Goal: Task Accomplishment & Management: Use online tool/utility

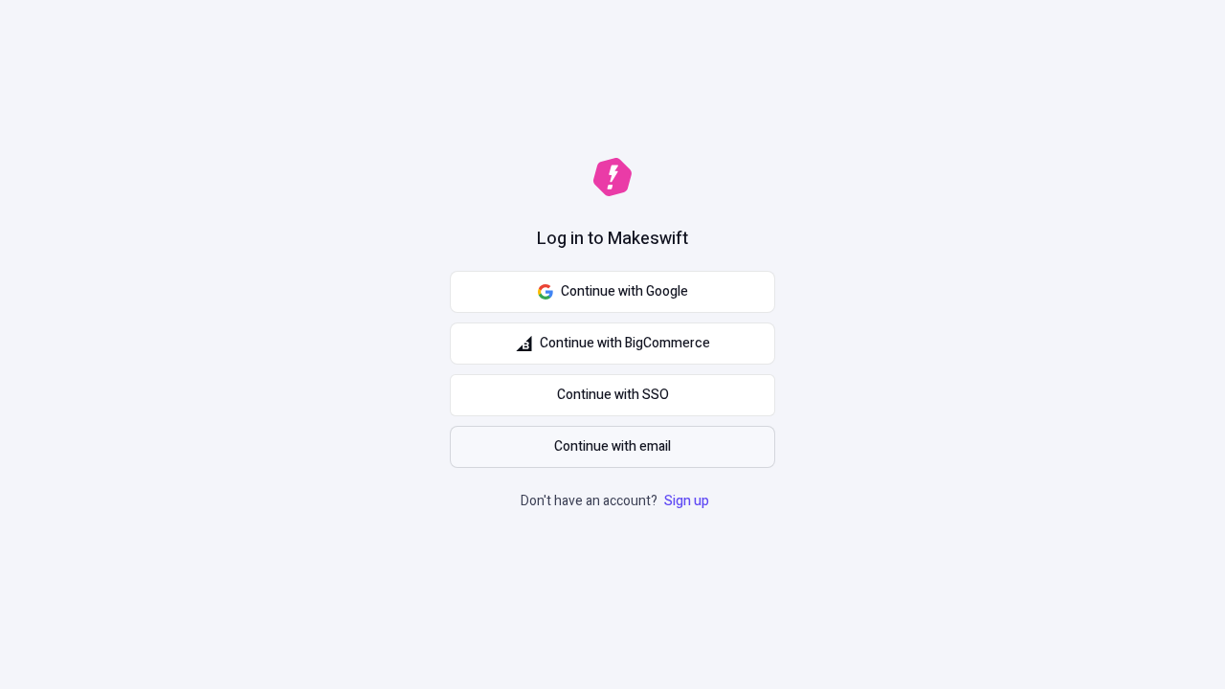
click at [613, 447] on span "Continue with email" at bounding box center [612, 446] width 117 height 21
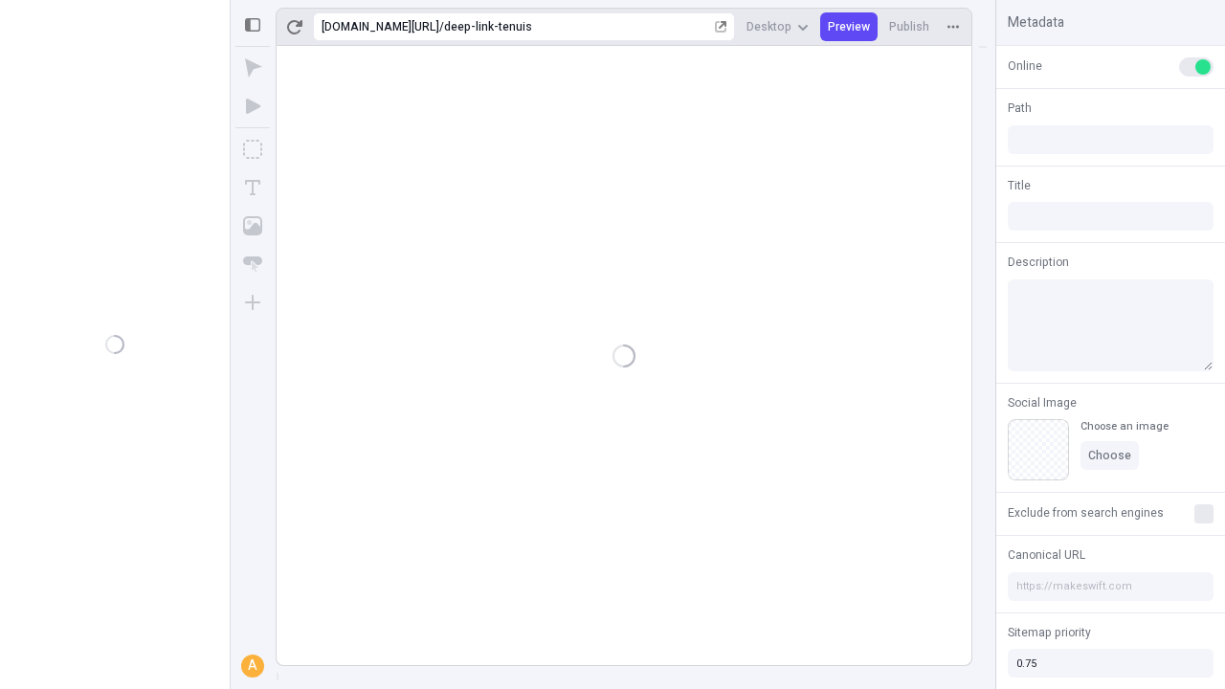
type input "/deep-link-tenuis"
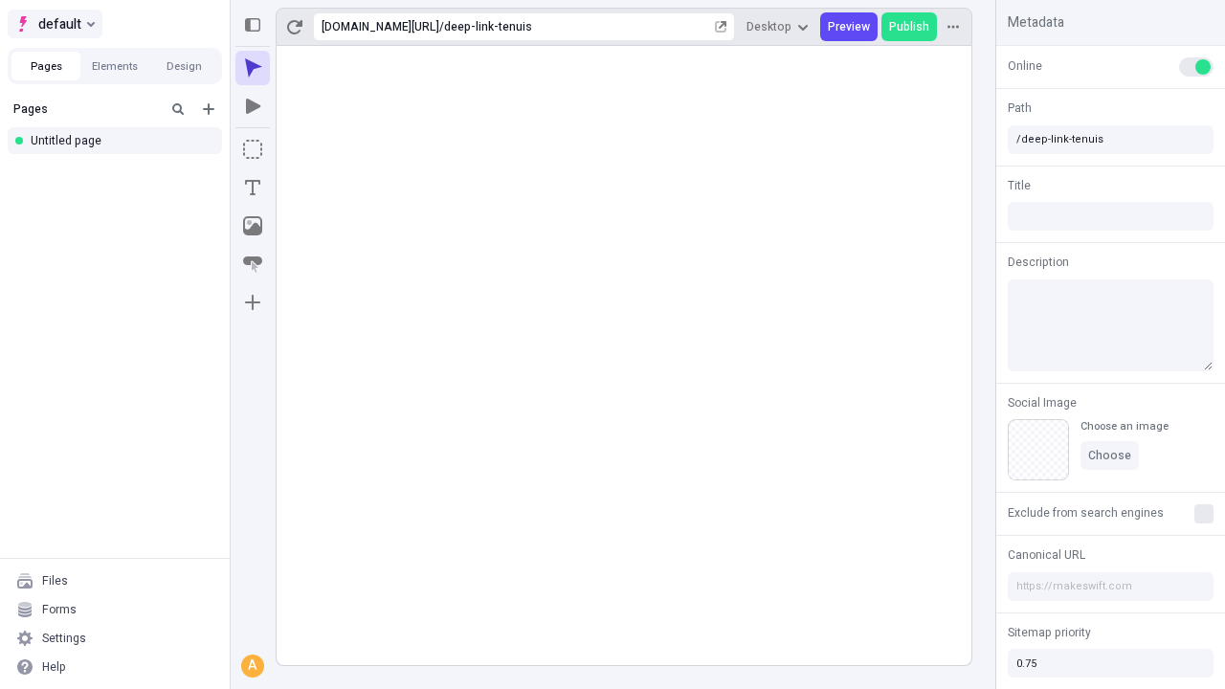
click at [54, 24] on span "default" at bounding box center [59, 23] width 43 height 23
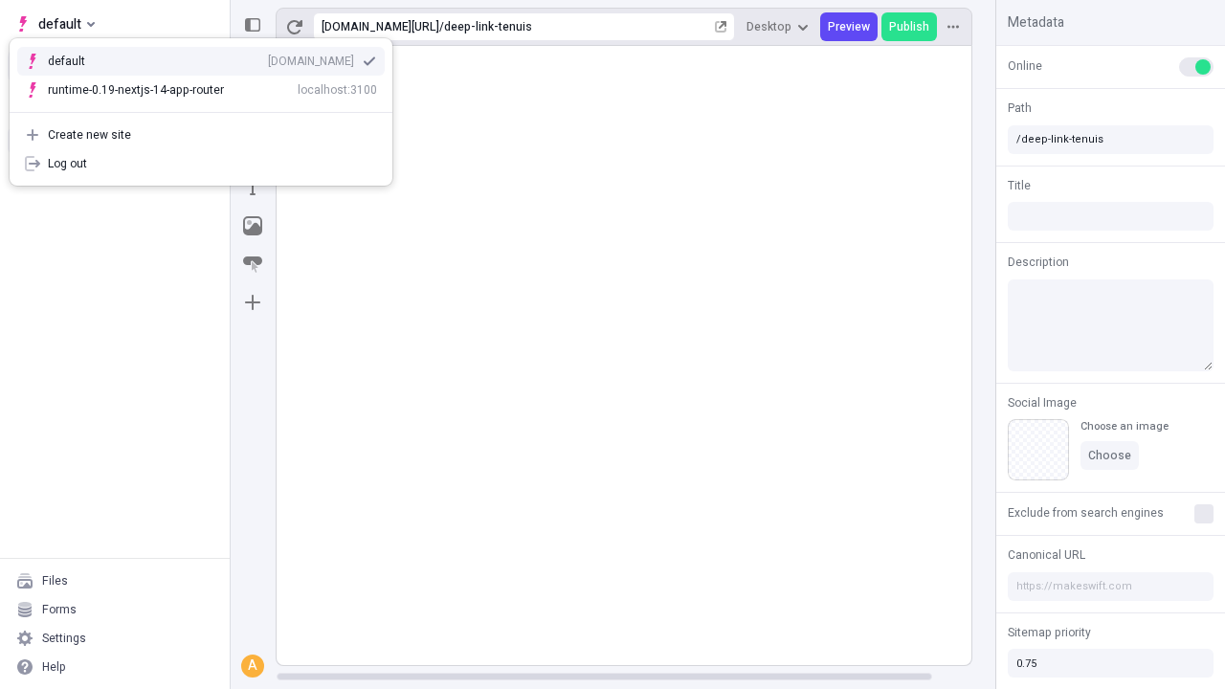
click at [268, 57] on div "[DOMAIN_NAME]" at bounding box center [311, 61] width 86 height 15
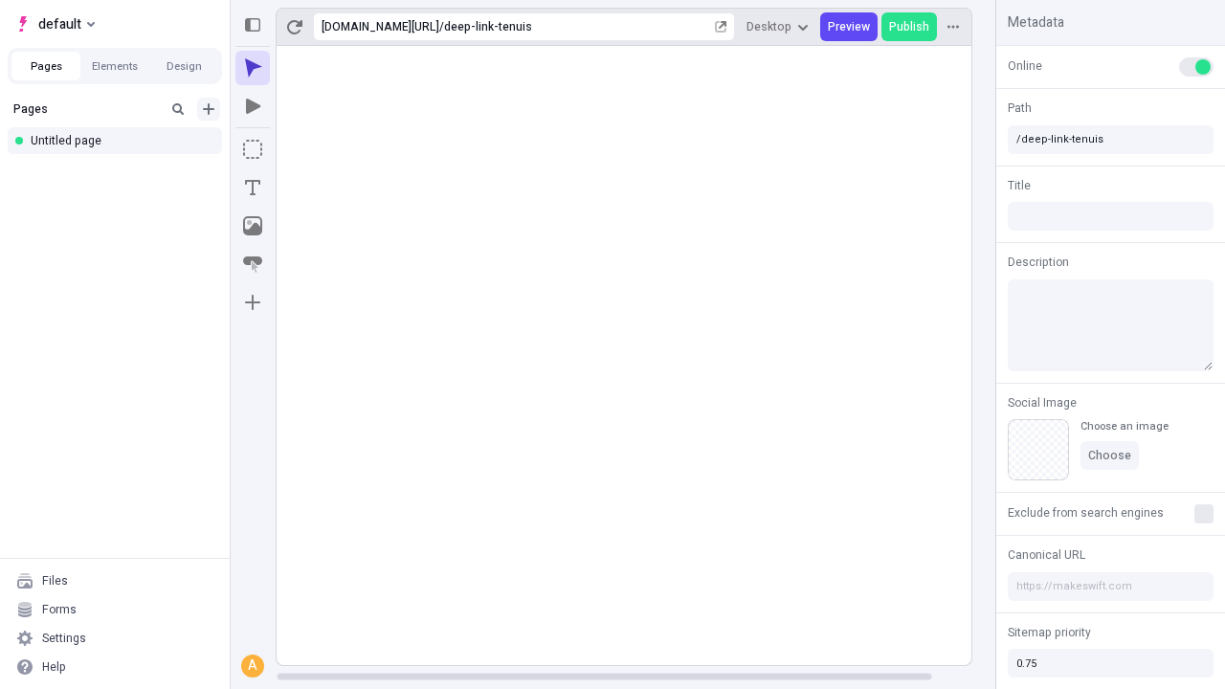
click at [209, 109] on icon "Add new" at bounding box center [208, 108] width 11 height 11
click at [121, 171] on div "Blank page" at bounding box center [121, 171] width 184 height 29
type input "/deep-link-tyrannus"
click at [209, 109] on icon "Add new" at bounding box center [208, 108] width 11 height 11
click at [121, 171] on div "Blank page" at bounding box center [121, 171] width 184 height 29
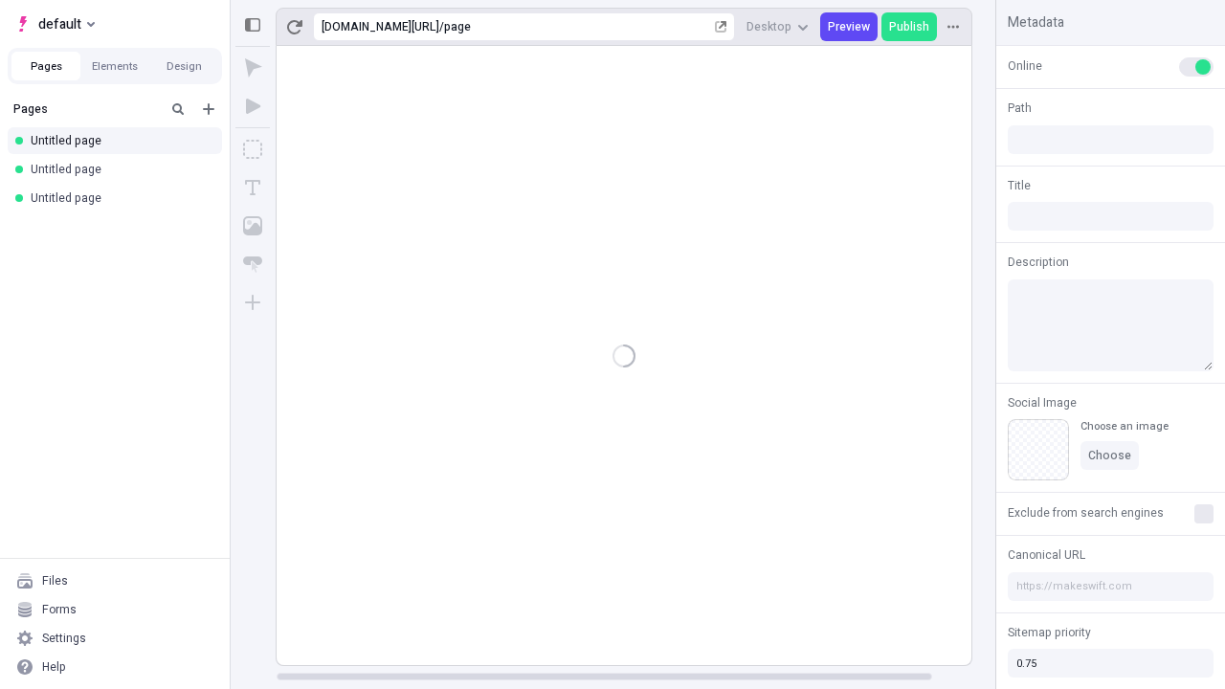
type input "/page"
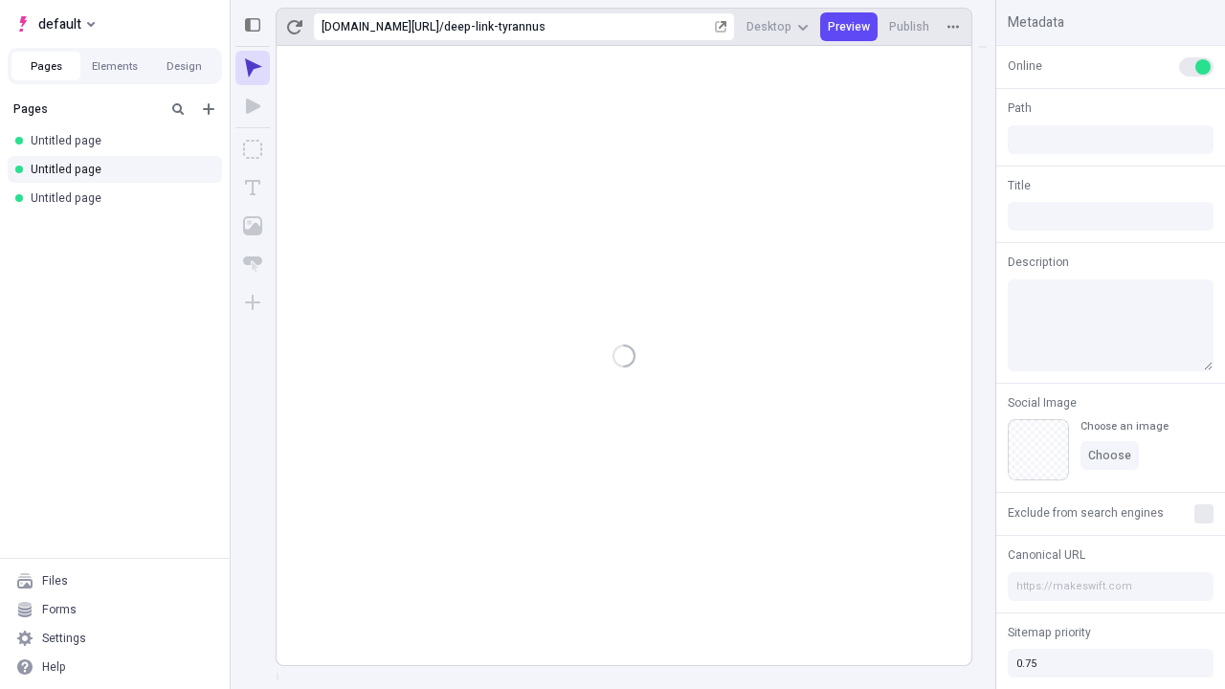
type input "/deep-link-tyrannus"
